Goal: Task Accomplishment & Management: Manage account settings

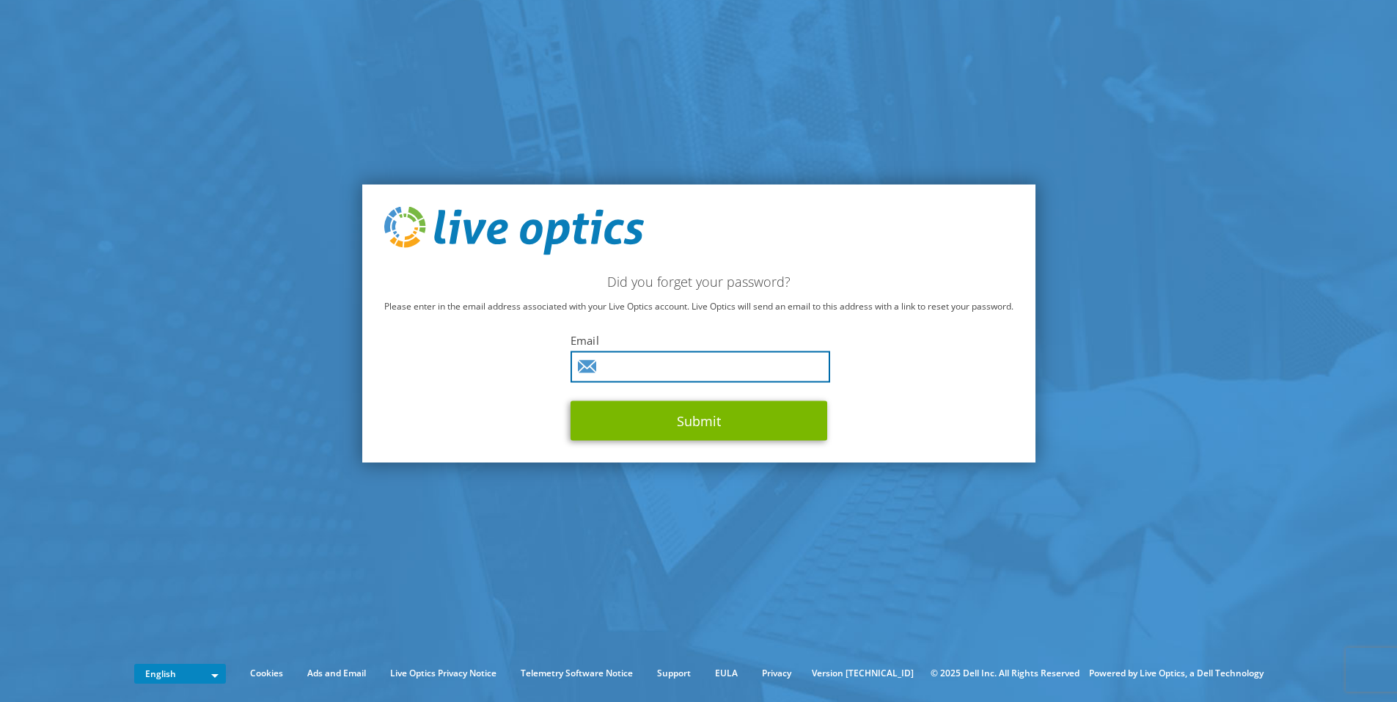
click at [670, 367] on input "text" at bounding box center [700, 367] width 260 height 32
type input "neil.giles@s3.co.uk"
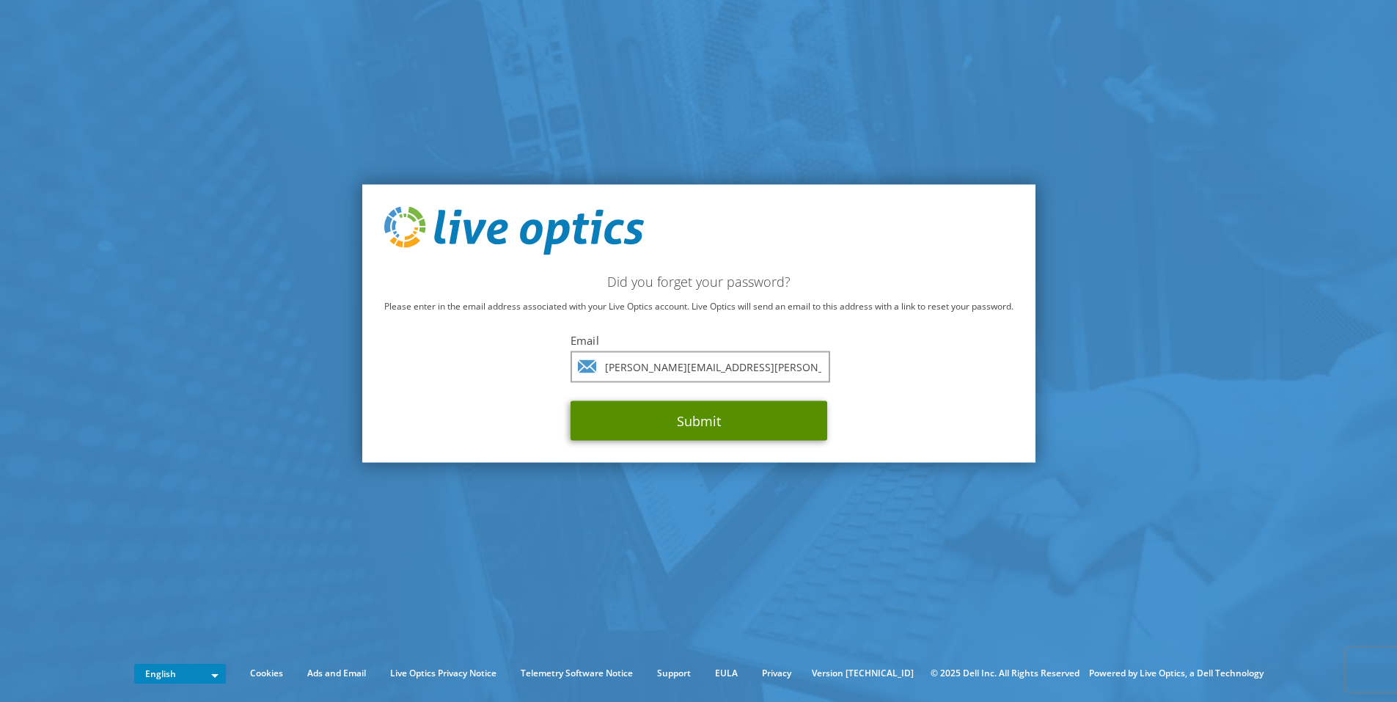
click at [703, 429] on button "Submit" at bounding box center [698, 420] width 257 height 40
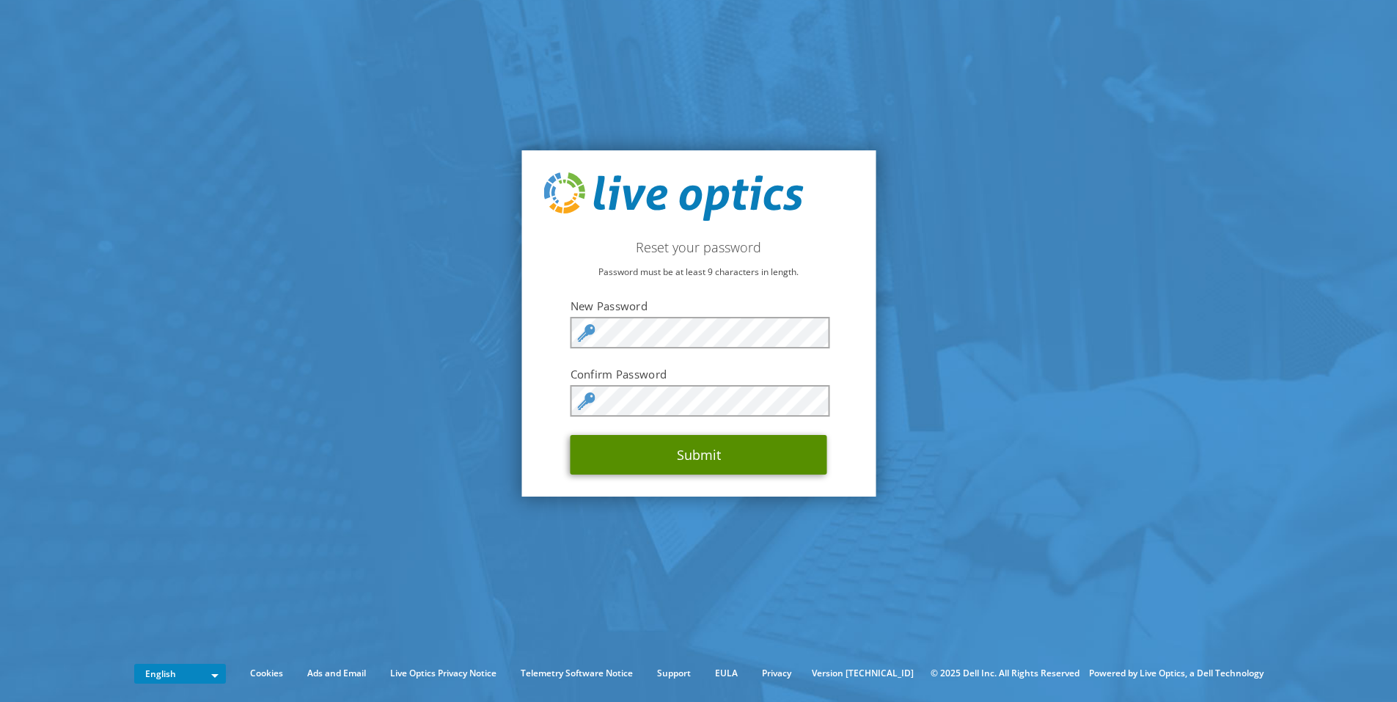
click at [738, 446] on button "Submit" at bounding box center [698, 455] width 257 height 40
